Goal: Transaction & Acquisition: Purchase product/service

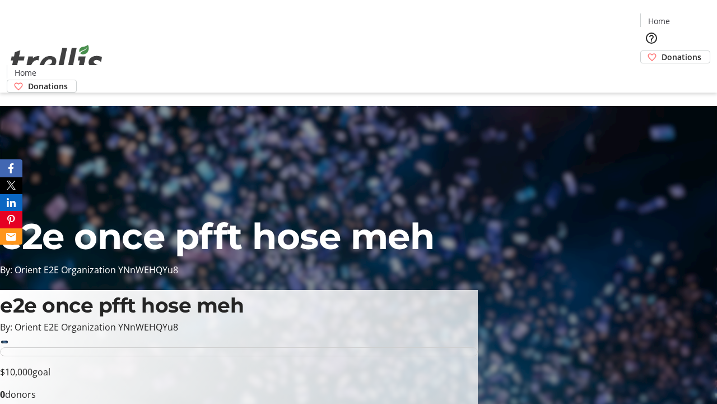
click at [685, 17] on span "Sign Up" at bounding box center [690, 15] width 33 height 13
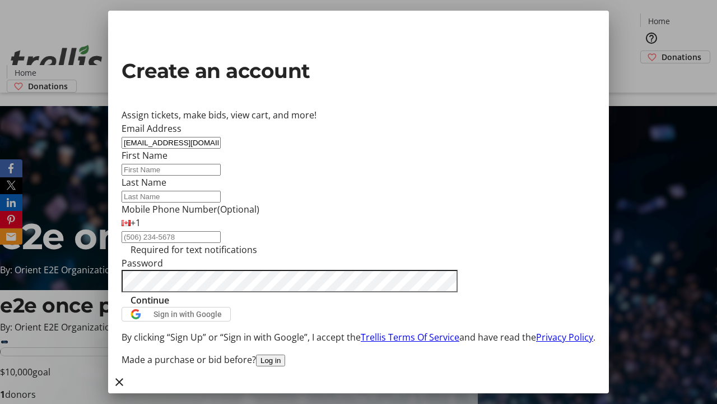
type input "[EMAIL_ADDRESS][DOMAIN_NAME]"
type input "Grant"
type input "Little"
click at [169, 307] on span "Continue" at bounding box center [150, 299] width 39 height 13
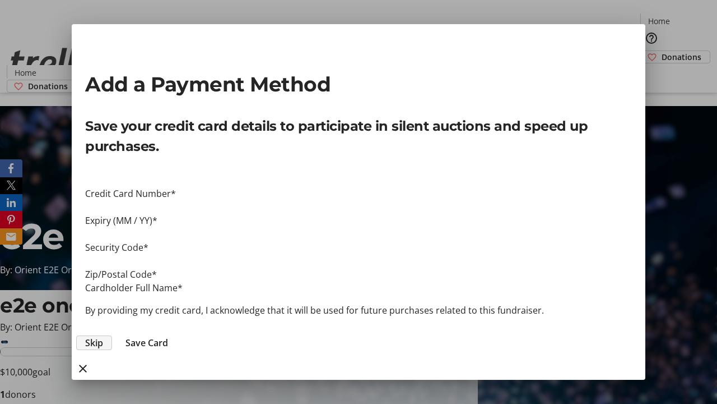
click at [103, 336] on span "Skip" at bounding box center [94, 342] width 18 height 13
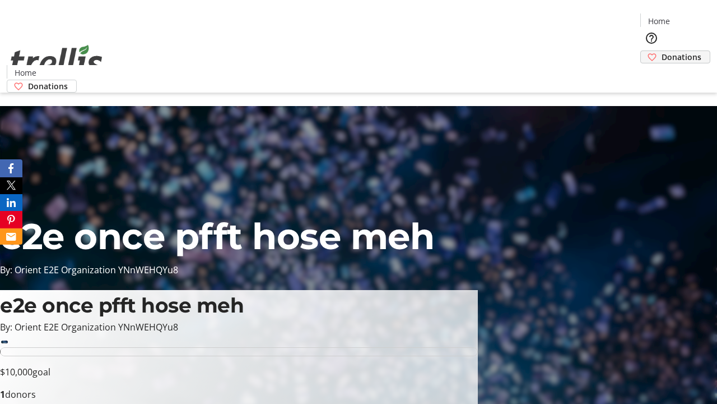
click at [662, 51] on span "Donations" at bounding box center [682, 57] width 40 height 12
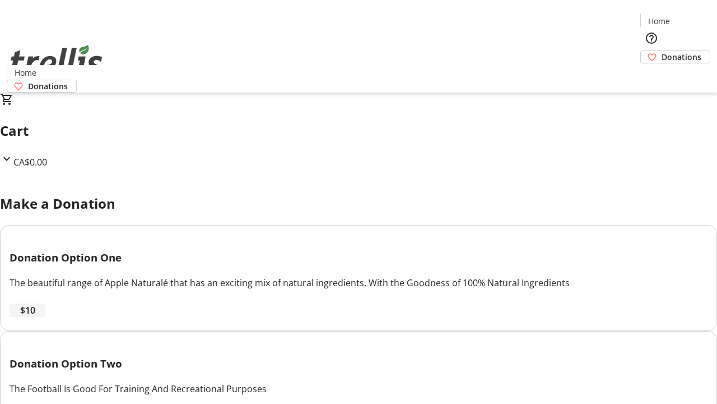
click at [35, 317] on span "$10" at bounding box center [27, 309] width 15 height 13
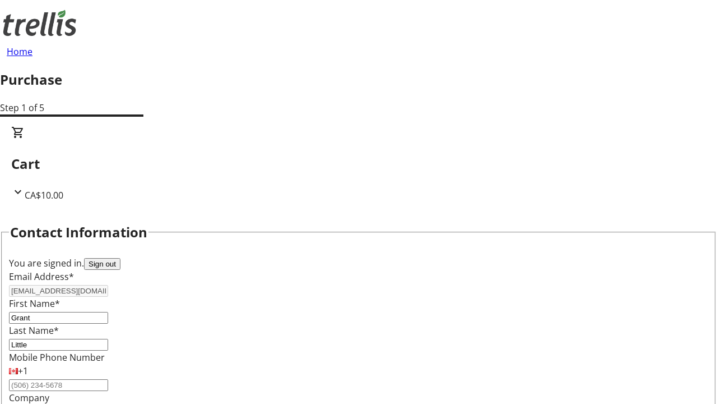
scroll to position [182, 0]
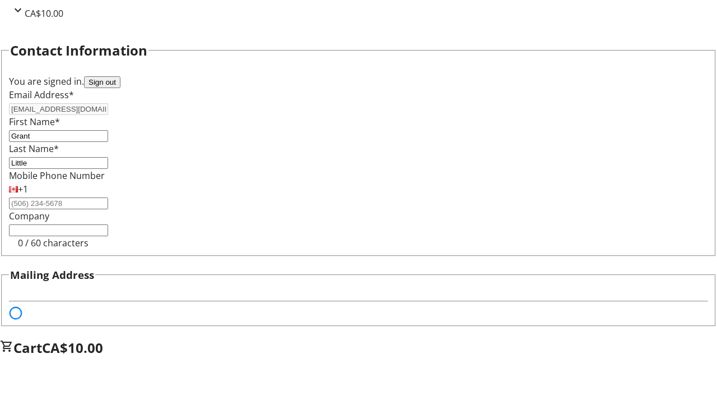
select select "BC"
select select "CA"
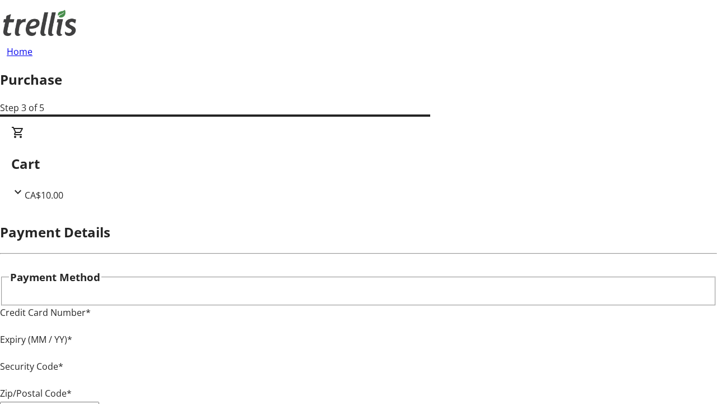
type input "V1Y 0C2"
